Goal: Task Accomplishment & Management: Manage account settings

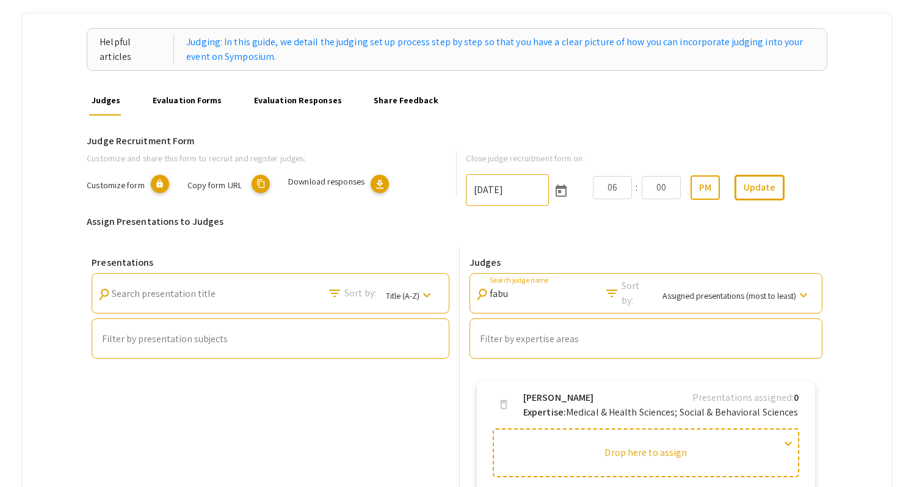
click at [48, 137] on div "Helpful articles Judging: In this guide, we detail the judging set up process s…" at bounding box center [457, 276] width 869 height 526
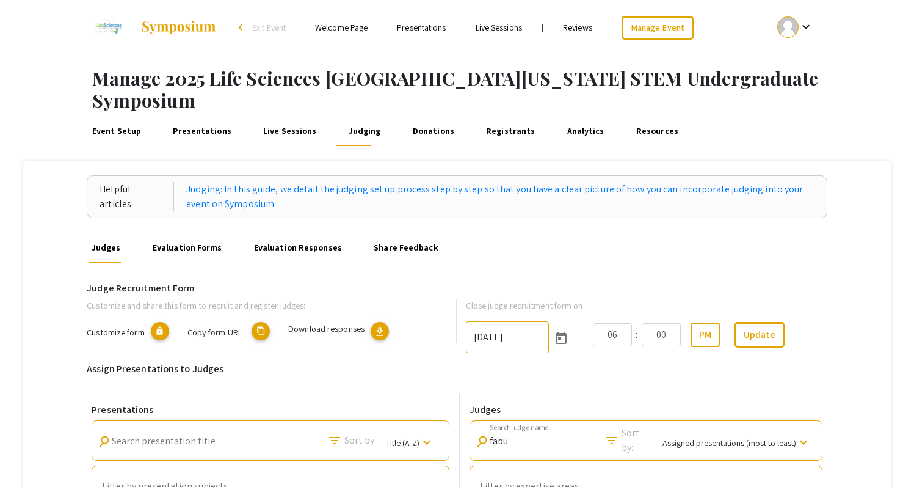
click at [197, 117] on link "Presentations" at bounding box center [202, 131] width 63 height 29
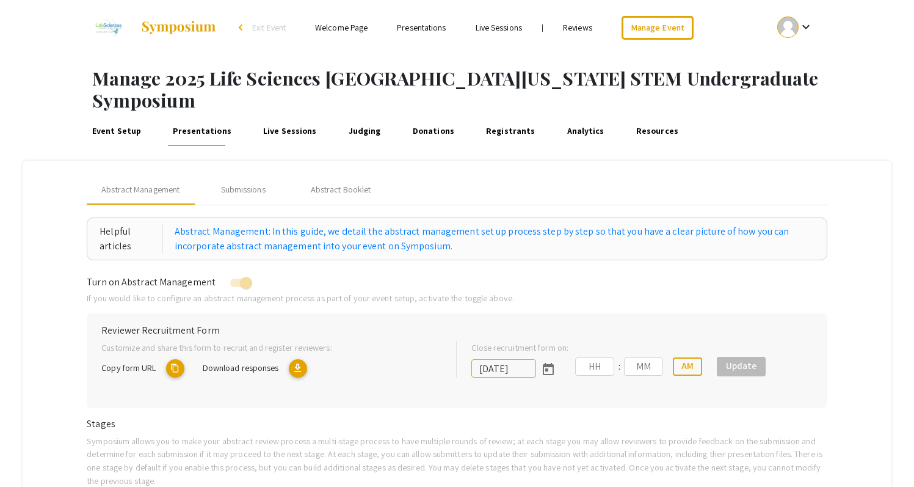
type input "[DATE]"
type input "05"
type input "00"
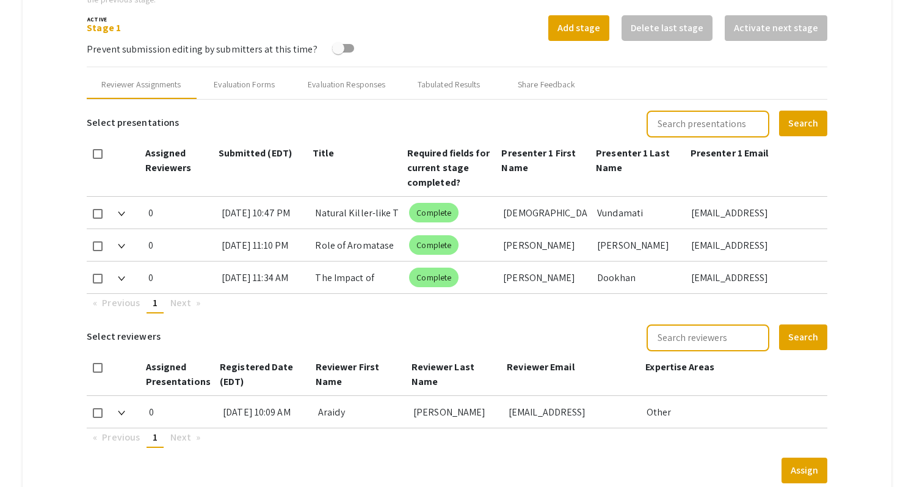
scroll to position [480, 0]
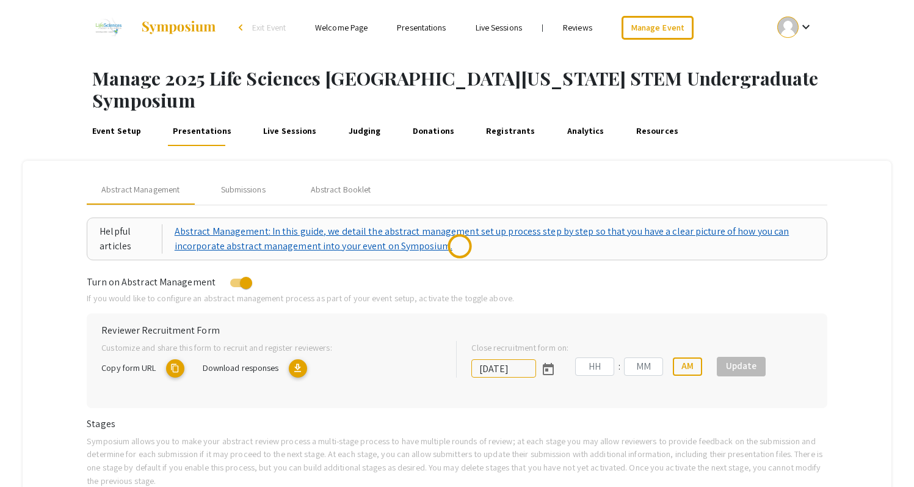
type input "[DATE]"
type input "05"
type input "00"
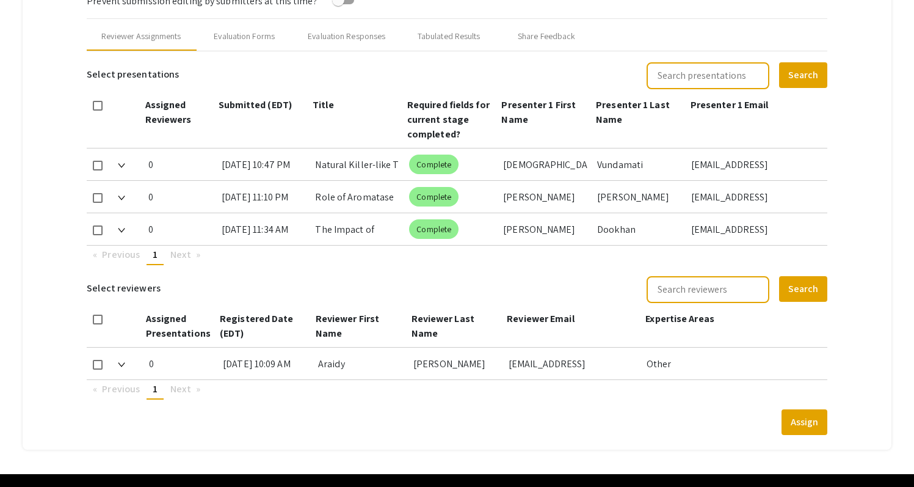
scroll to position [542, 0]
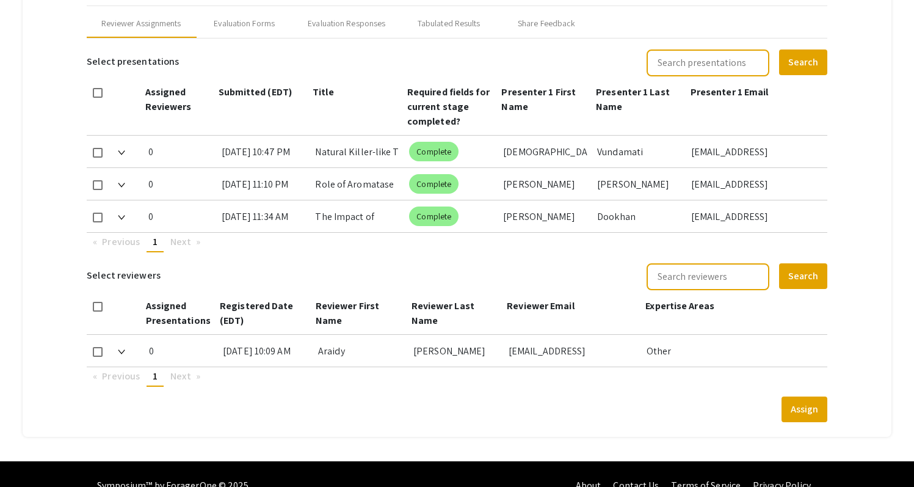
click at [847, 60] on mat-tab-group "Abstract Management Submissions Abstract Booklet Helpful articles Abstract Mana…" at bounding box center [457, 27] width 869 height 819
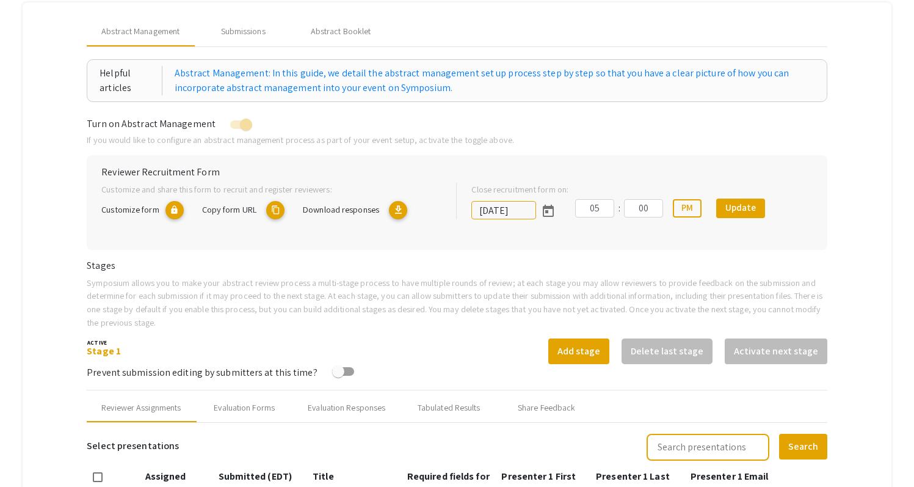
scroll to position [65, 0]
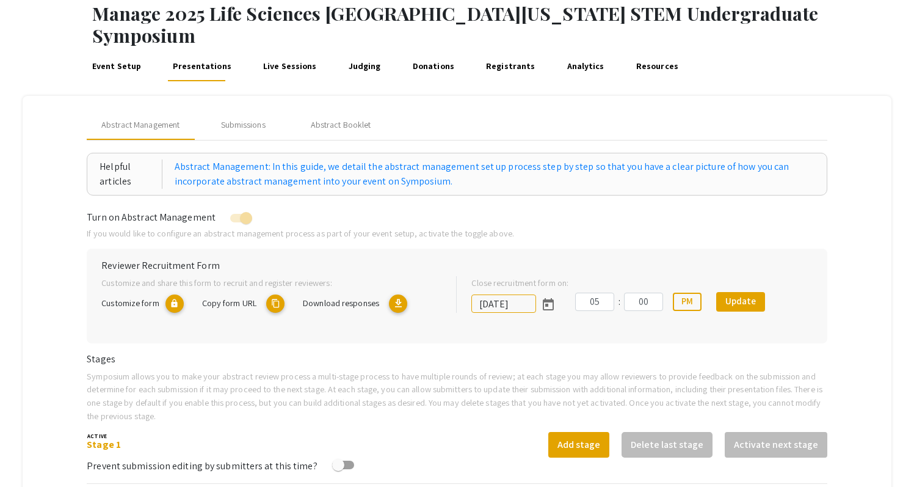
click at [501, 52] on link "Registrants" at bounding box center [511, 66] width 54 height 29
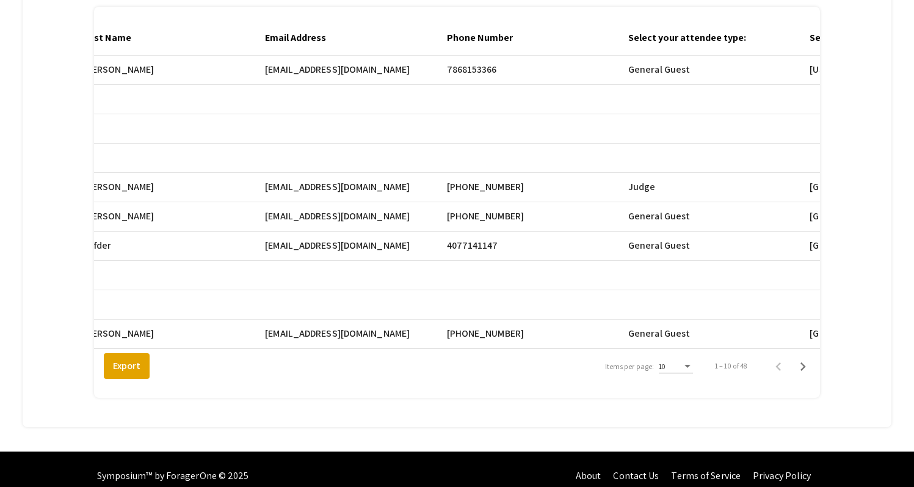
scroll to position [0, 552]
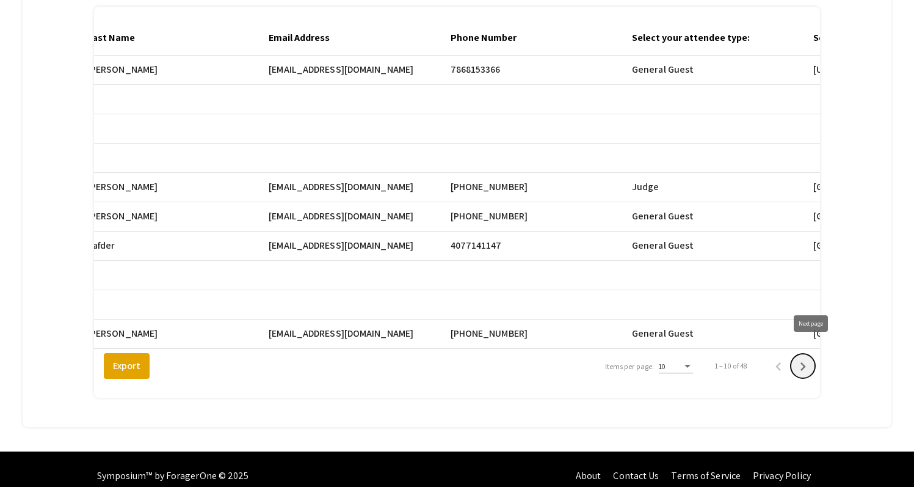
click at [811, 358] on icon "Next page" at bounding box center [803, 366] width 17 height 17
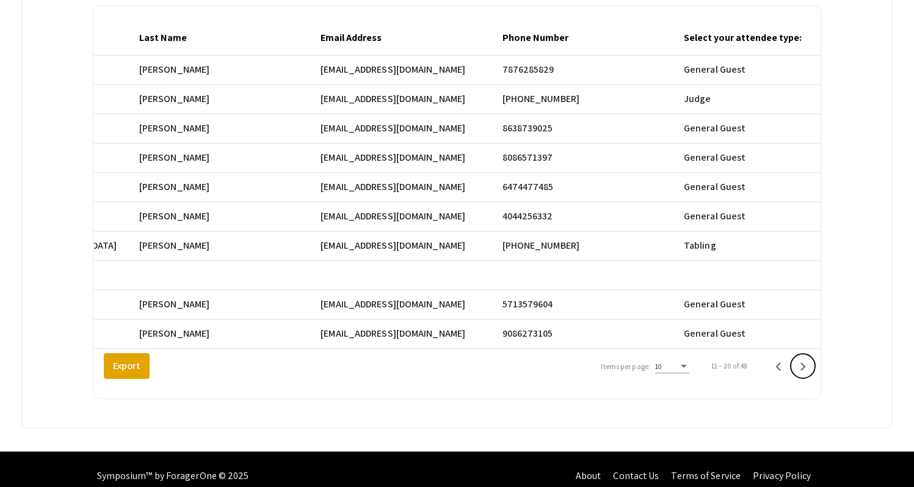
scroll to position [0, 509]
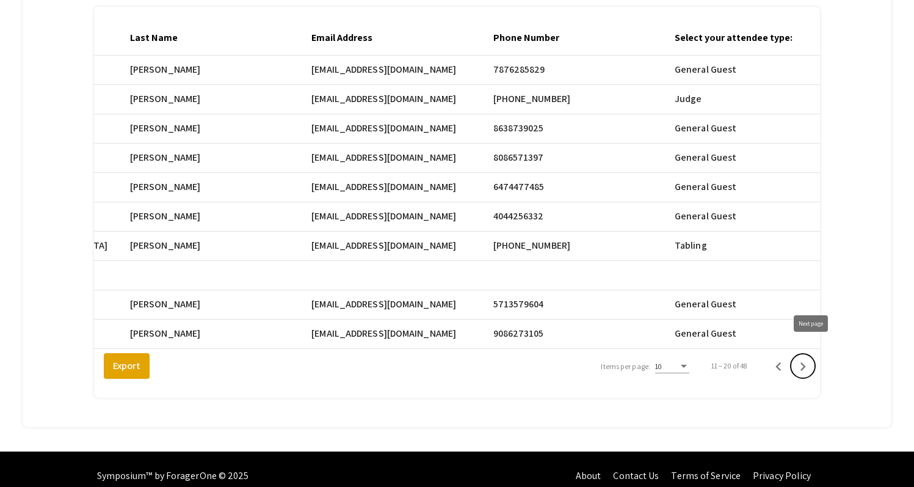
drag, startPoint x: 816, startPoint y: 353, endPoint x: 697, endPoint y: 323, distance: 122.2
click at [697, 323] on div "Registrant Full Name Email First Name Last Name Email Address Phone Number Sele…" at bounding box center [457, 202] width 727 height 391
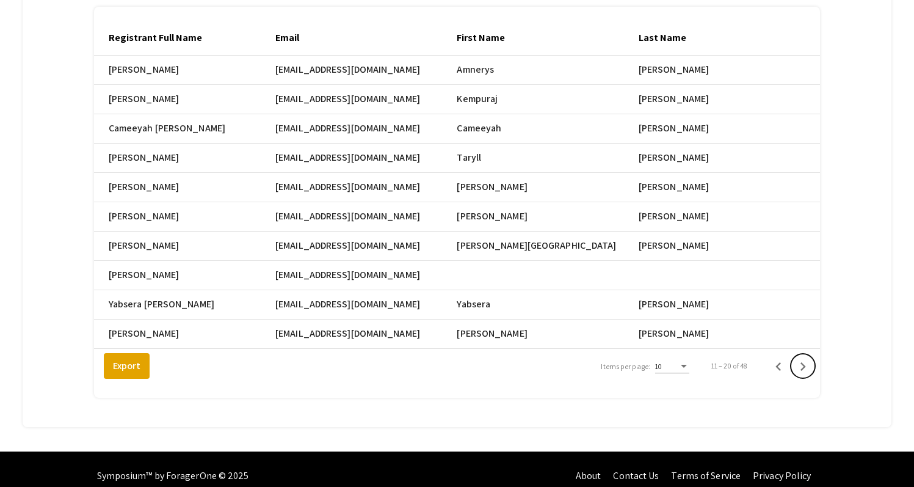
scroll to position [0, 1]
click at [808, 358] on icon "Next page" at bounding box center [803, 366] width 17 height 17
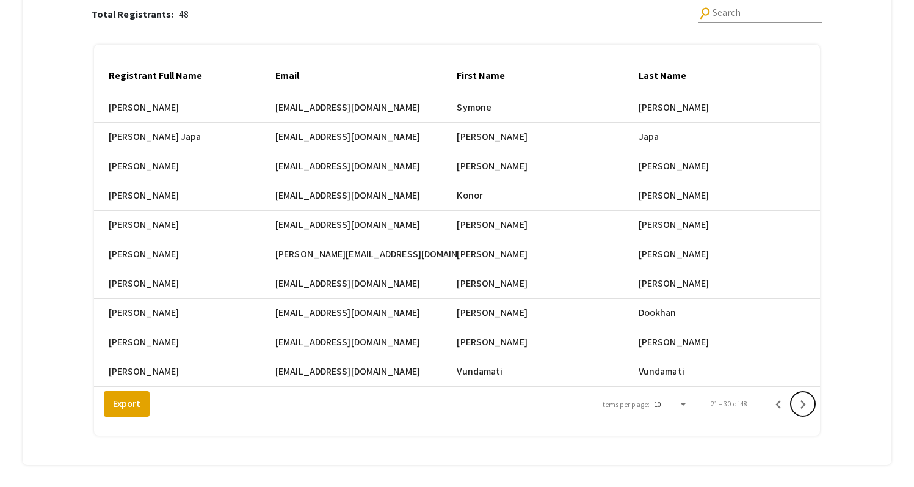
scroll to position [205, 0]
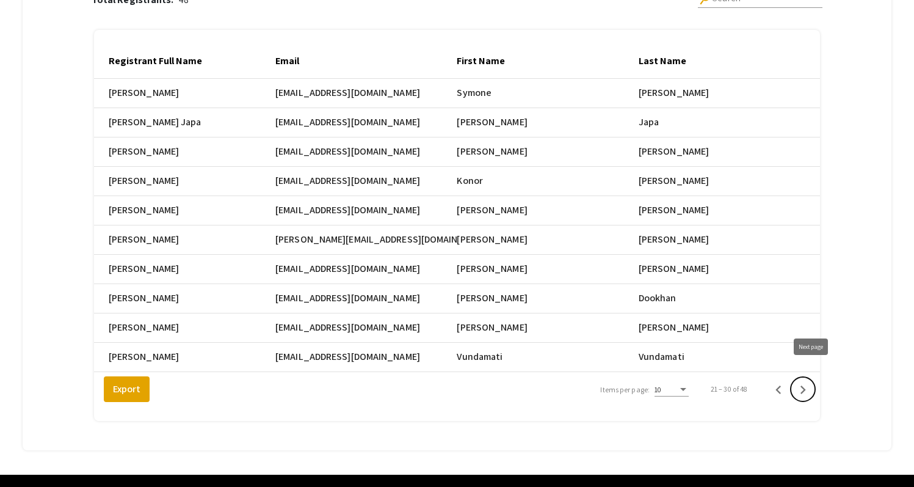
click at [809, 381] on icon "Next page" at bounding box center [803, 389] width 17 height 17
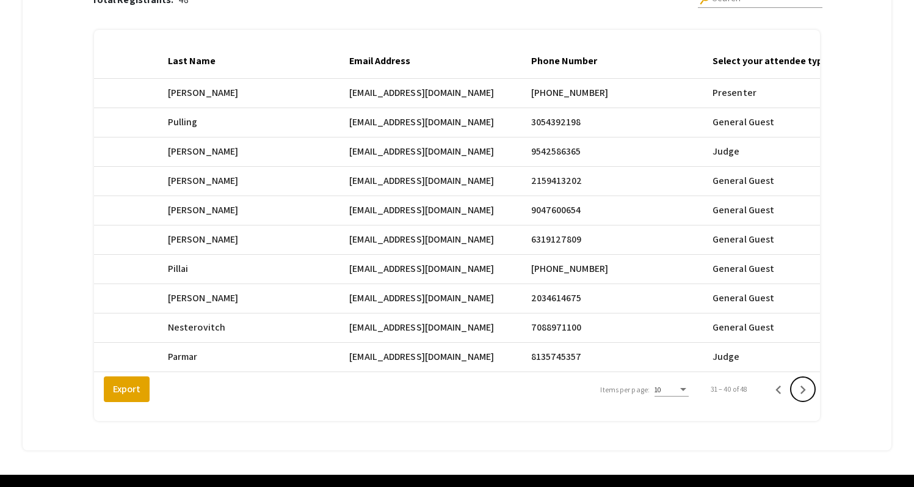
scroll to position [0, 473]
click at [878, 68] on div "Total Registrants: 48 search Search Registrant Full Name Email First Name Last …" at bounding box center [457, 196] width 841 height 480
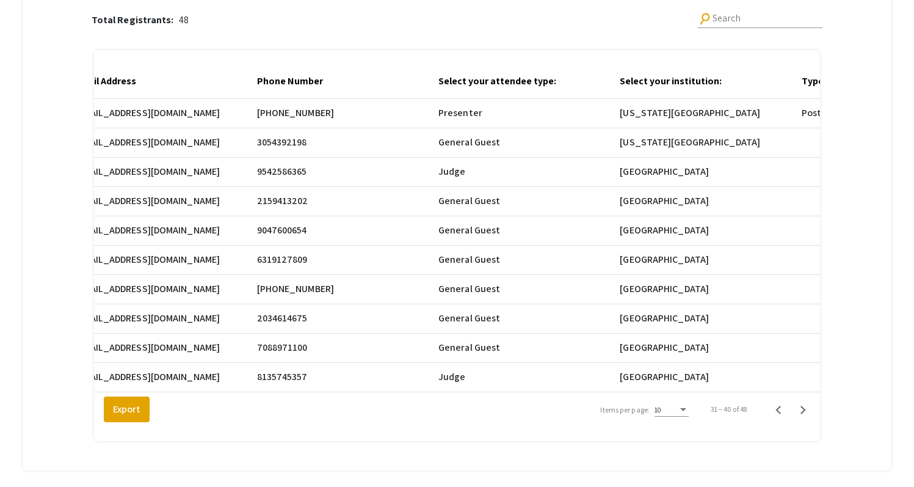
scroll to position [181, 0]
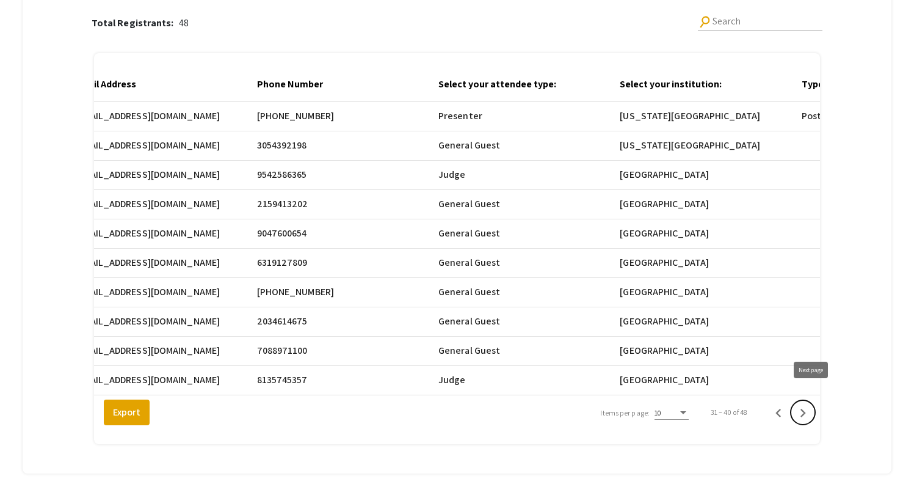
click at [811, 404] on icon "Next page" at bounding box center [803, 412] width 17 height 17
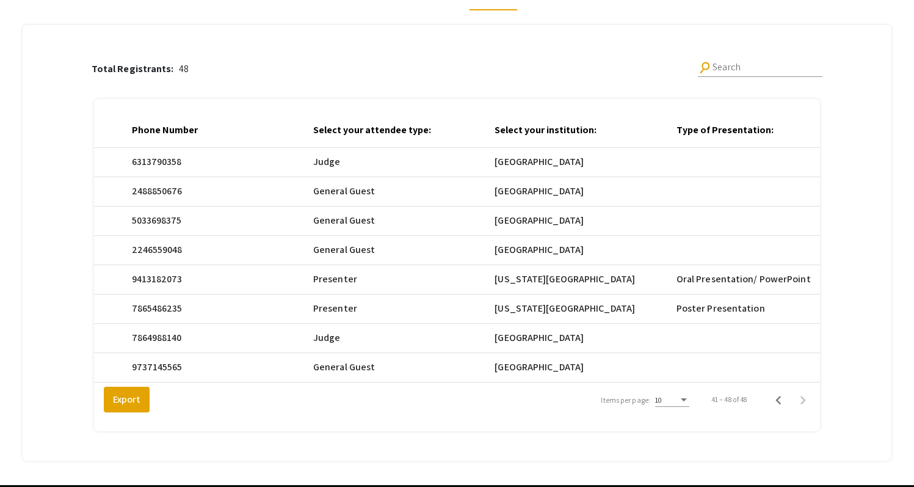
scroll to position [0, 870]
click at [689, 396] on div "Items per page:" at bounding box center [684, 400] width 11 height 9
click at [685, 409] on span "25" at bounding box center [679, 409] width 34 height 22
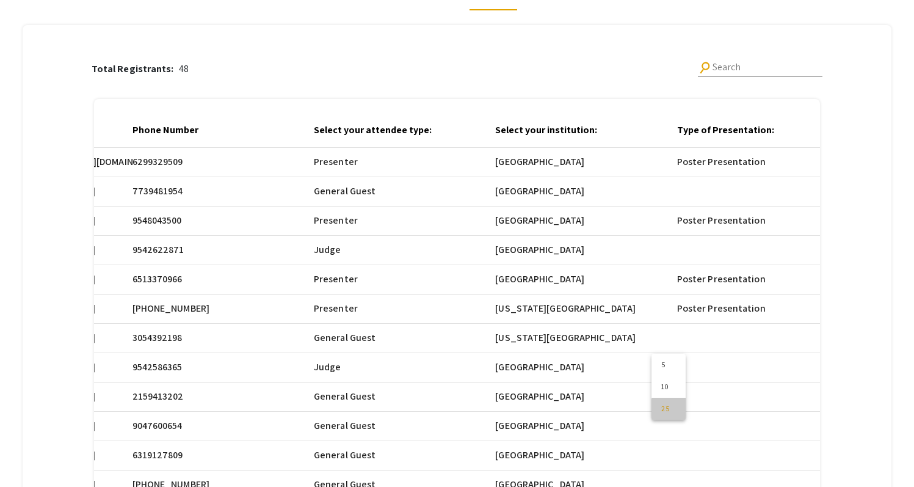
scroll to position [609, 0]
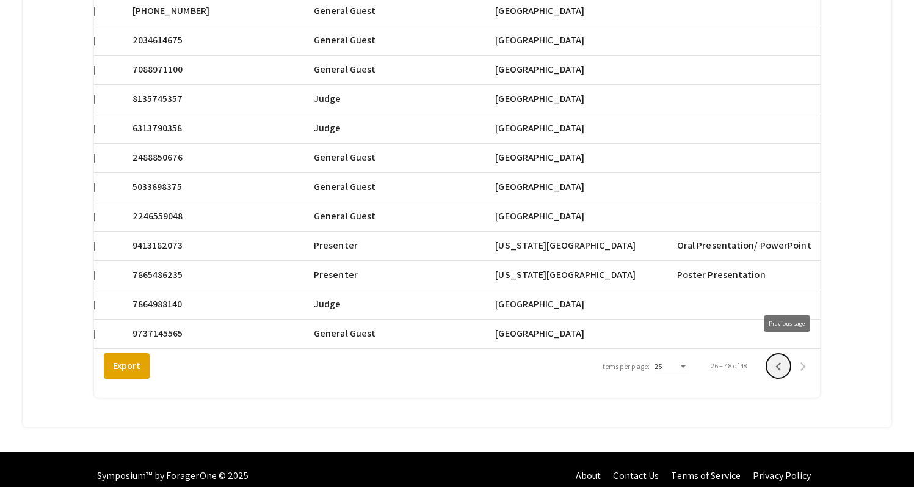
click at [782, 362] on icon "Previous page" at bounding box center [778, 366] width 5 height 9
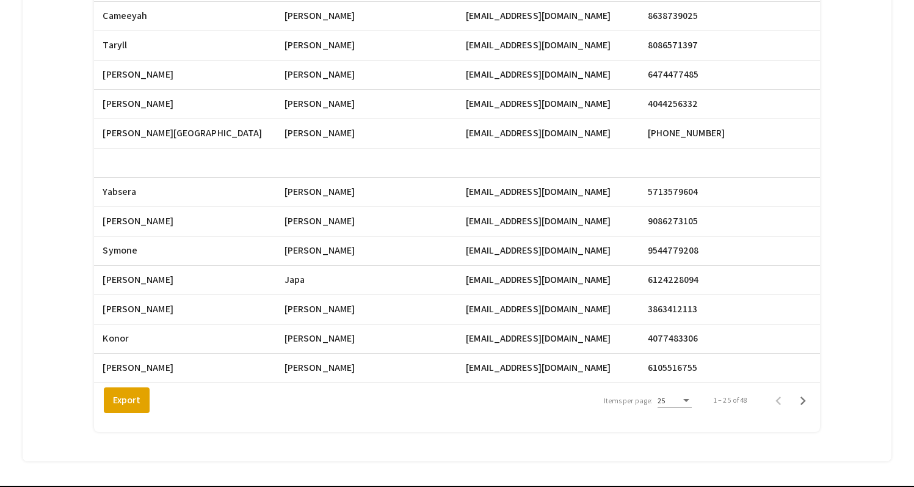
scroll to position [650, 0]
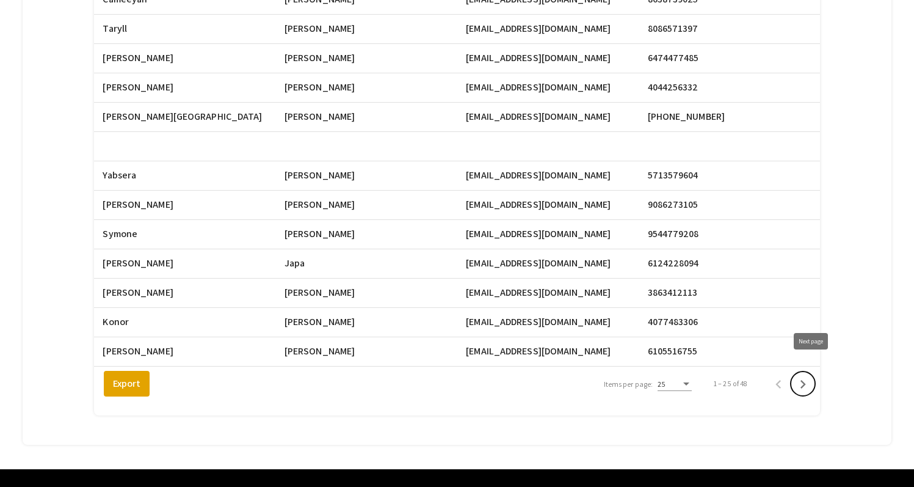
click at [812, 376] on icon "Next page" at bounding box center [803, 384] width 17 height 17
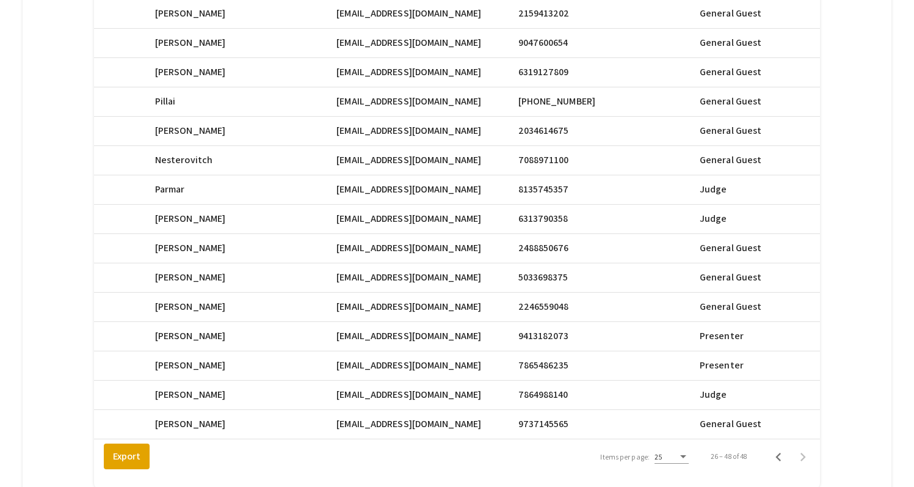
scroll to position [519, 0]
drag, startPoint x: 347, startPoint y: 313, endPoint x: 423, endPoint y: 315, distance: 75.8
copy span "Swalk097@fiu.edu"
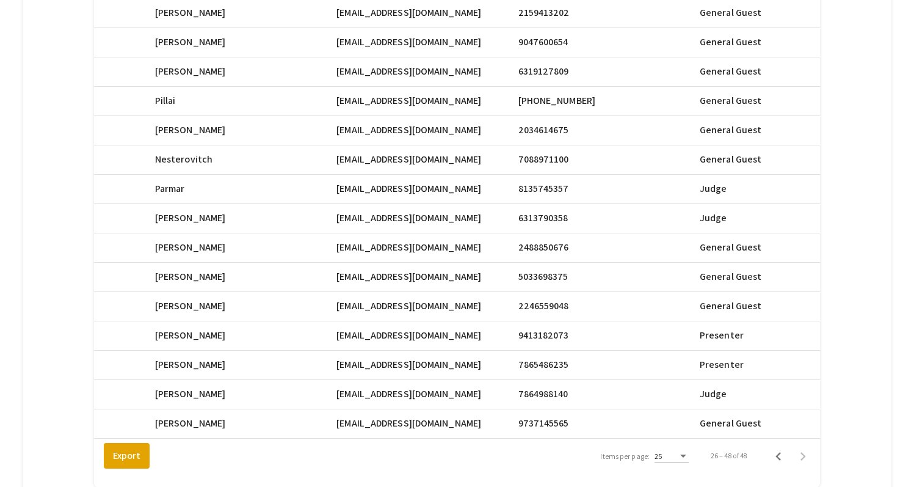
drag, startPoint x: 348, startPoint y: 344, endPoint x: 423, endPoint y: 343, distance: 75.8
copy span "mroge059@fiu.edu"
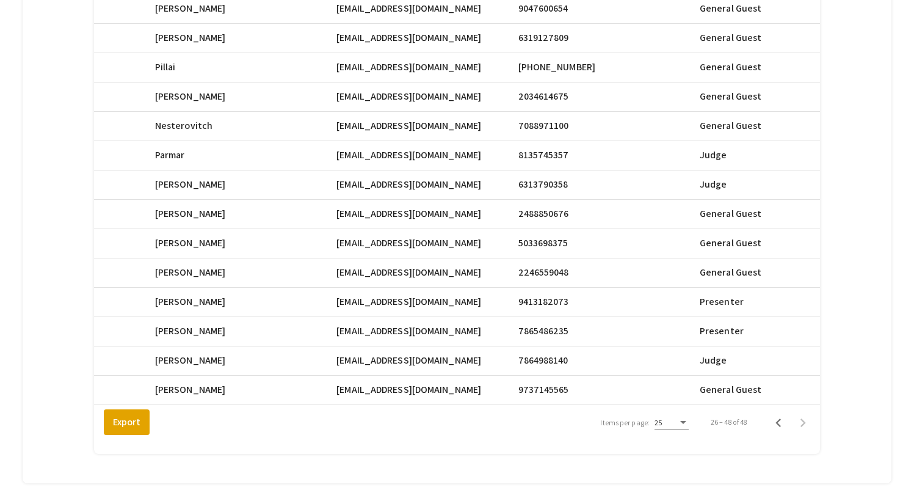
scroll to position [581, 0]
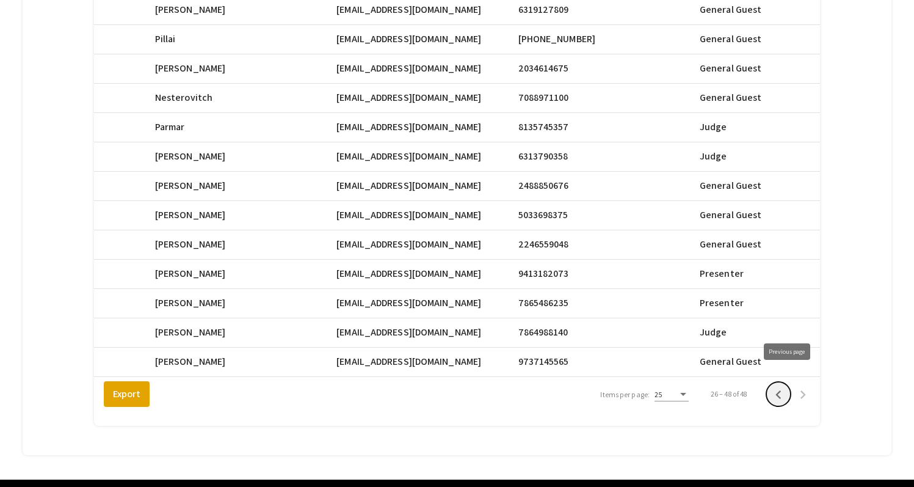
click at [782, 390] on icon "Previous page" at bounding box center [778, 394] width 5 height 9
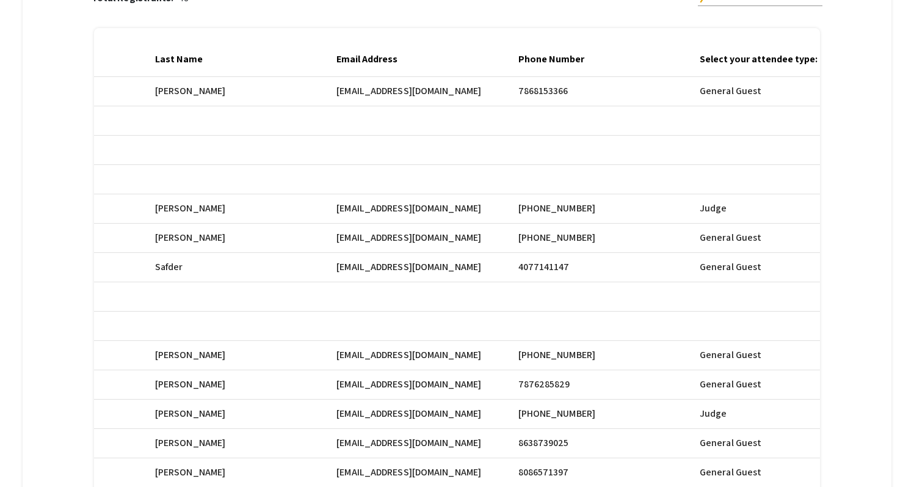
scroll to position [123, 0]
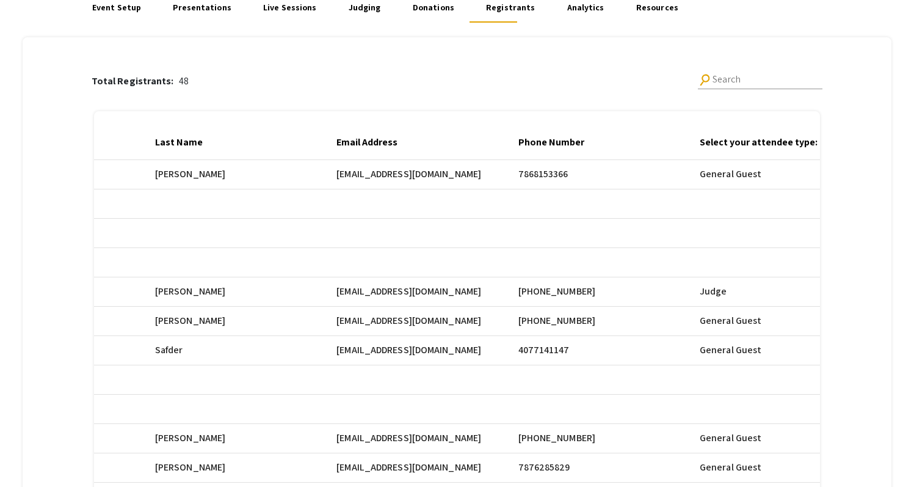
click at [569, 62] on div "Total Registrants: 48 search Search" at bounding box center [458, 82] width 732 height 40
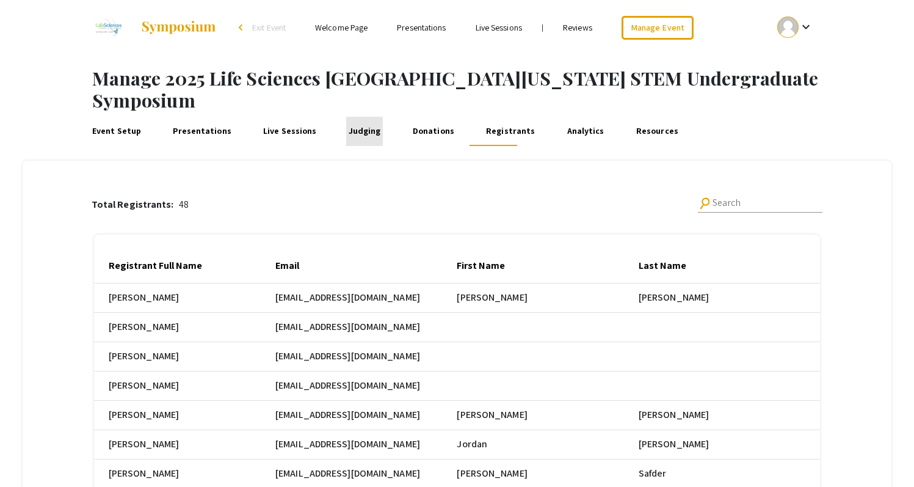
click at [356, 117] on link "Judging" at bounding box center [364, 131] width 37 height 29
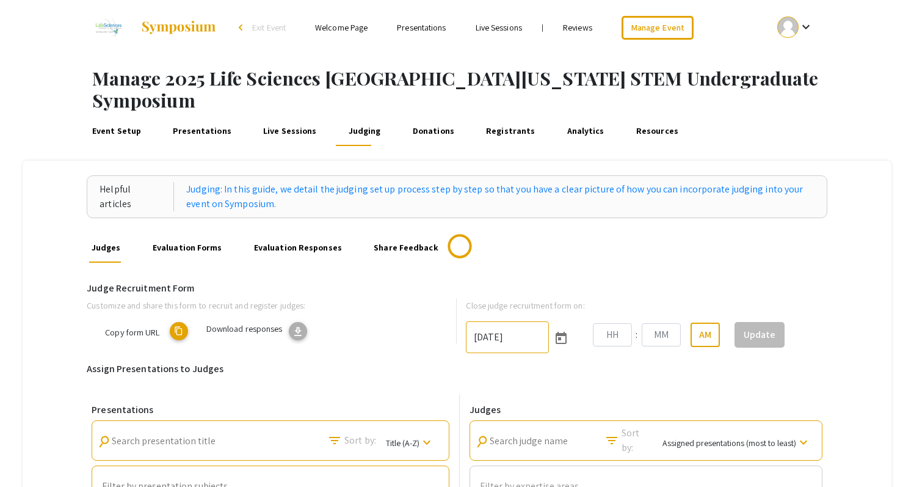
type input "[DATE]"
type input "06"
type input "00"
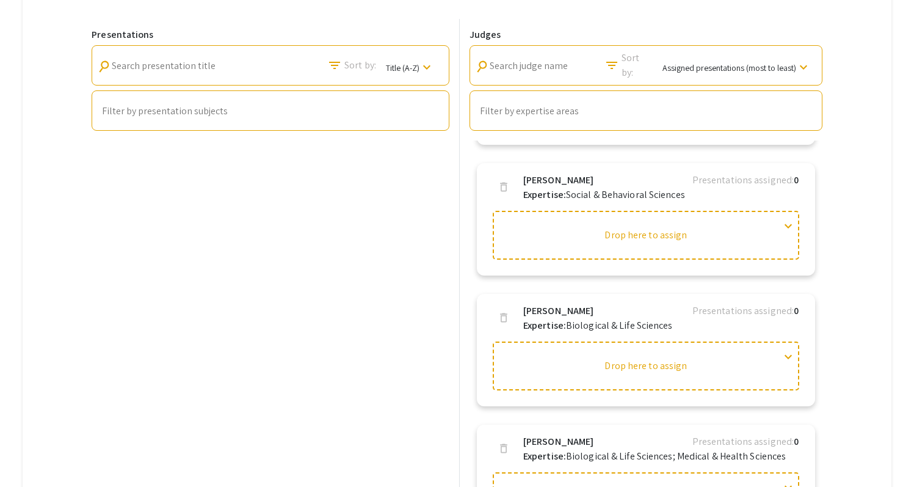
scroll to position [1084, 0]
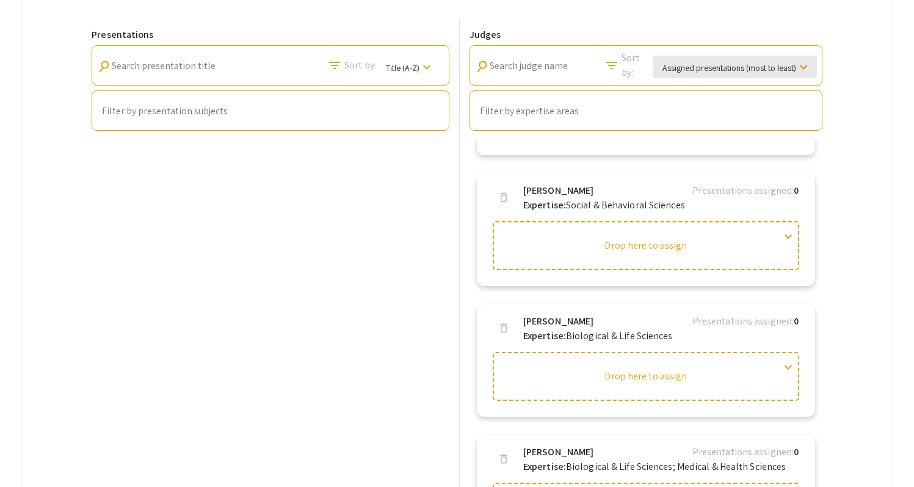
click at [808, 60] on mat-icon "keyboard_arrow_down" at bounding box center [804, 67] width 15 height 15
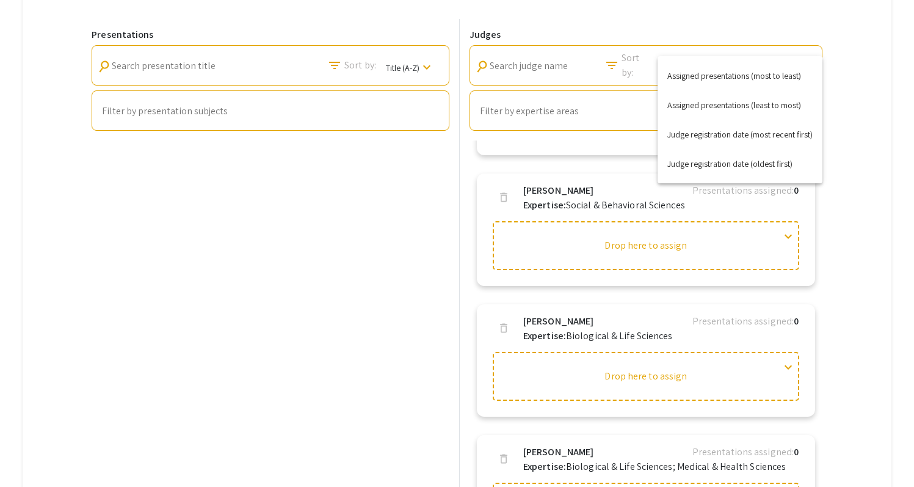
click at [868, 138] on div at bounding box center [457, 243] width 914 height 487
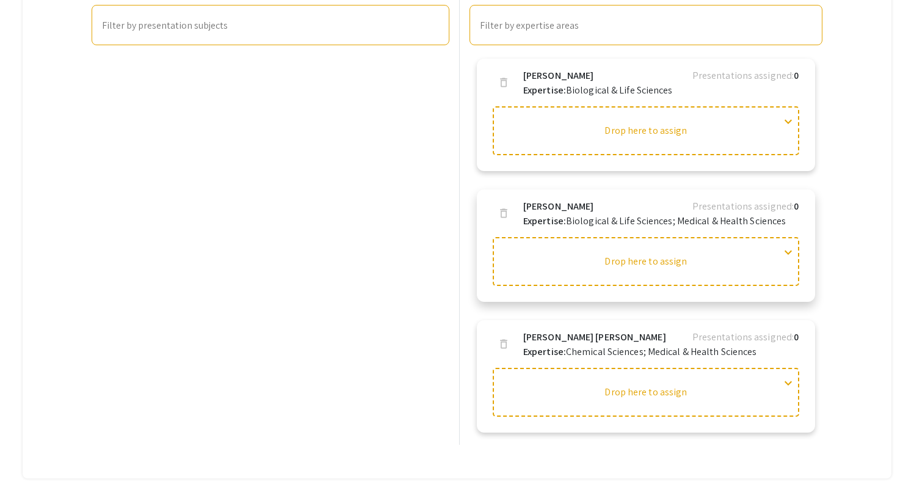
scroll to position [463, 0]
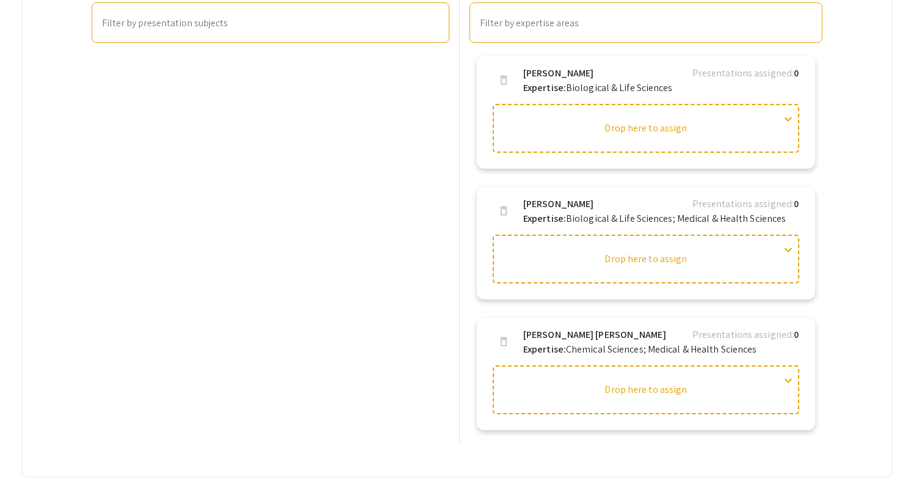
click at [271, 254] on div "Presentations search Search presentation title filter_list Sort by: Title (A-Z)…" at bounding box center [271, 186] width 368 height 511
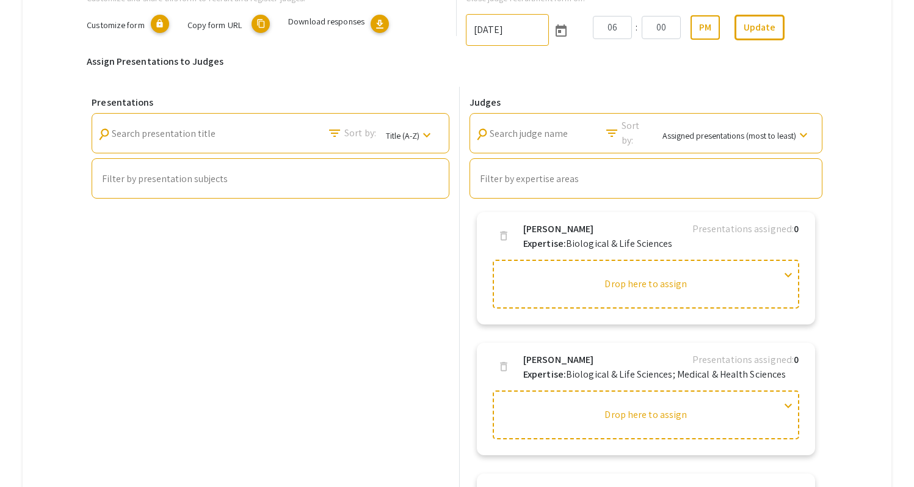
scroll to position [0, 0]
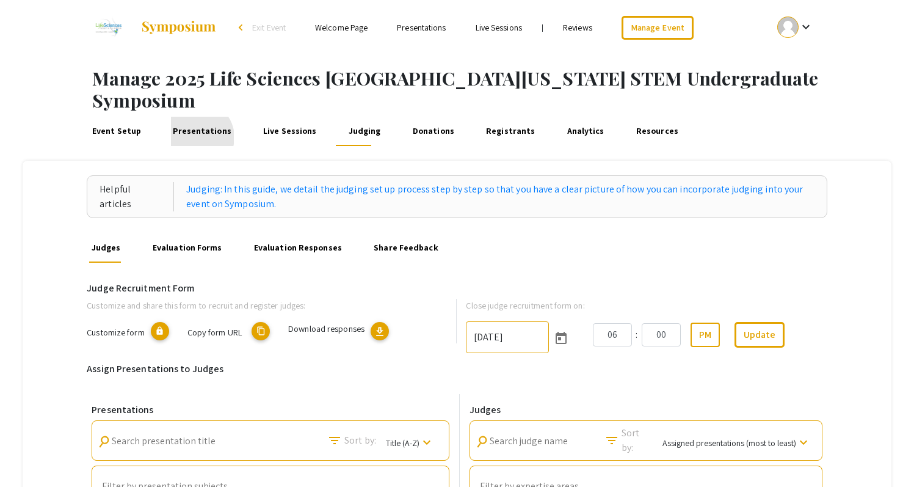
click at [195, 117] on link "Presentations" at bounding box center [202, 131] width 63 height 29
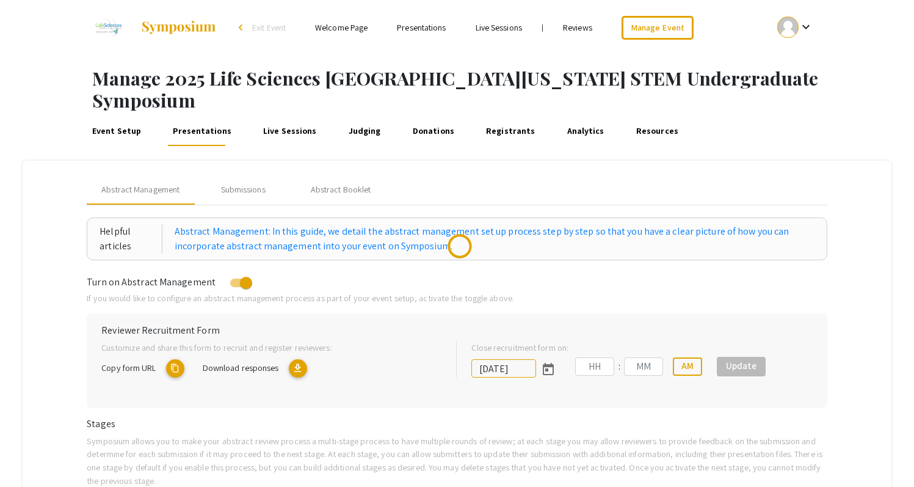
type input "[DATE]"
type input "05"
type input "00"
click at [801, 117] on div "Event Setup Presentations Live Sessions Judging Donations Registrants Analytics…" at bounding box center [495, 131] width 838 height 29
